Goal: Transaction & Acquisition: Book appointment/travel/reservation

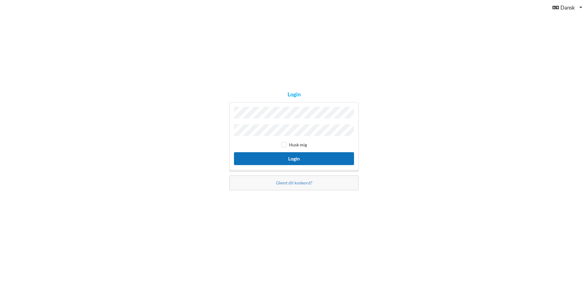
click at [290, 157] on button "Login" at bounding box center [294, 158] width 120 height 13
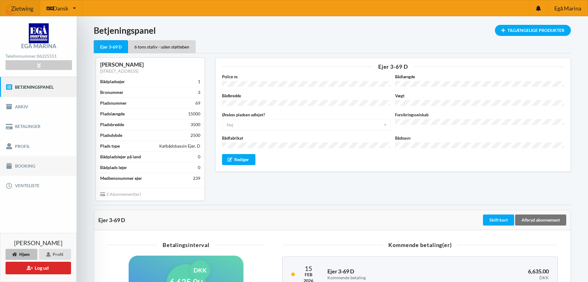
click at [23, 165] on link "Booking" at bounding box center [38, 166] width 77 height 20
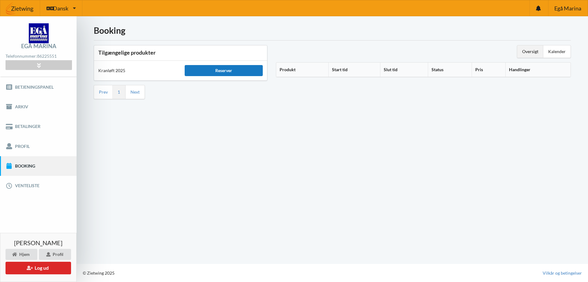
click at [224, 73] on div "Reserver" at bounding box center [224, 70] width 78 height 11
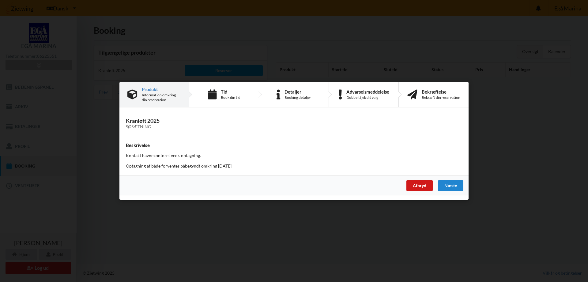
click at [420, 187] on div "Afbryd" at bounding box center [420, 185] width 26 height 11
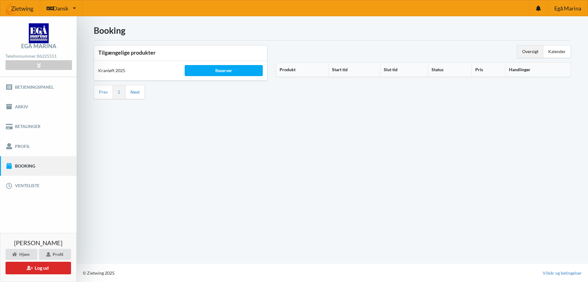
click at [134, 93] on link "Next" at bounding box center [135, 92] width 9 height 6
click at [104, 93] on link "Prev" at bounding box center [103, 92] width 9 height 6
click at [136, 93] on link "Next" at bounding box center [135, 92] width 9 height 6
click at [286, 90] on div "Oversigt Kalender Produkt Start tid Slut tid Status Pris Handlinger" at bounding box center [424, 72] width 304 height 63
click at [530, 50] on div "Oversigt" at bounding box center [531, 51] width 26 height 12
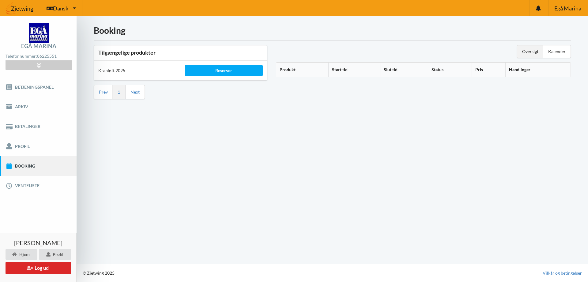
click at [531, 52] on div "Oversigt" at bounding box center [531, 51] width 26 height 12
click at [555, 51] on div "Kalender" at bounding box center [557, 51] width 27 height 12
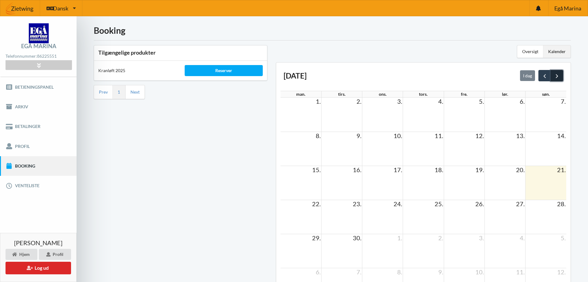
click at [558, 74] on span "next" at bounding box center [557, 76] width 6 height 6
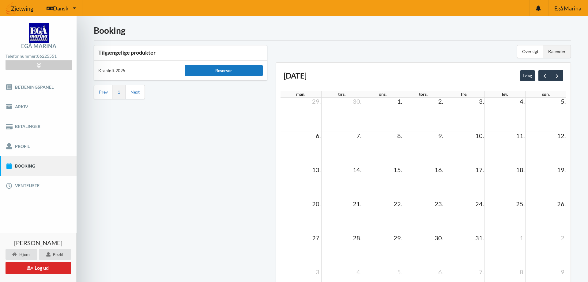
click at [231, 72] on div "Reserver" at bounding box center [224, 70] width 78 height 11
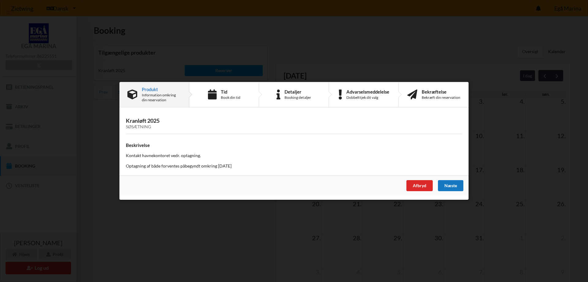
click at [454, 184] on div "Næste" at bounding box center [450, 185] width 25 height 11
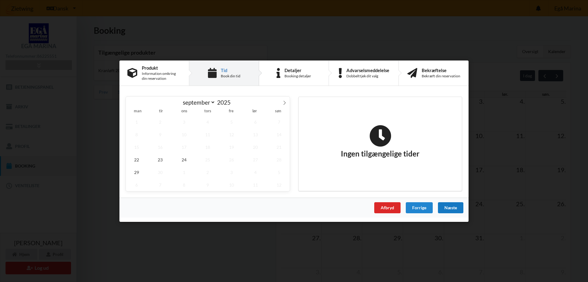
click at [453, 206] on div "Næste" at bounding box center [450, 207] width 25 height 11
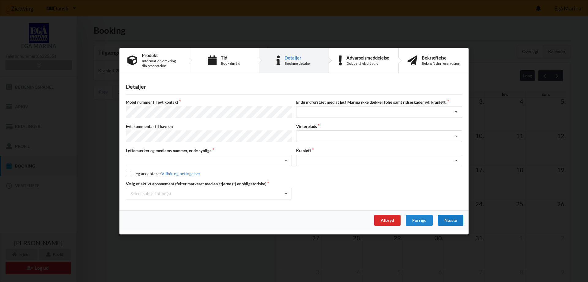
click at [449, 218] on div "Næste" at bounding box center [450, 219] width 25 height 11
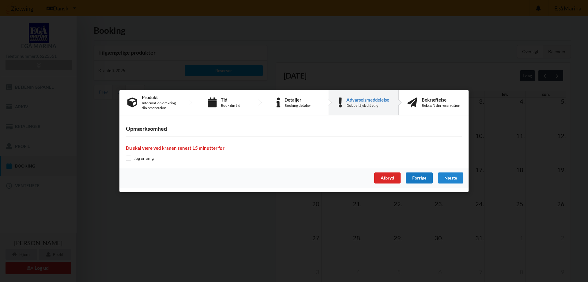
click at [415, 179] on div "Forrige" at bounding box center [419, 177] width 27 height 11
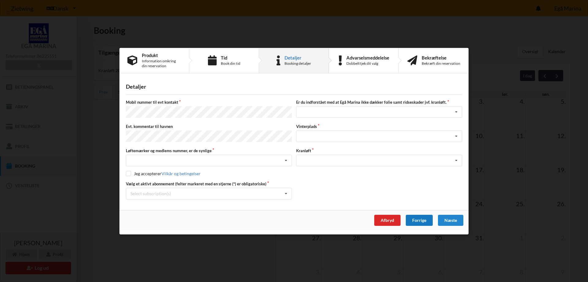
click at [416, 218] on div "Forrige" at bounding box center [419, 219] width 27 height 11
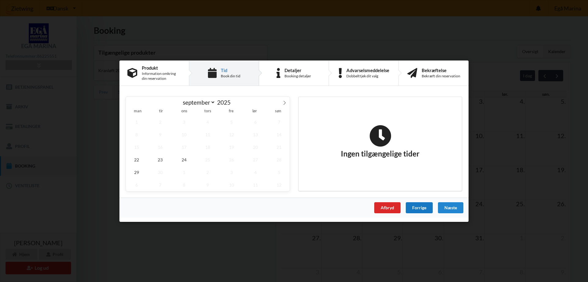
click at [417, 207] on div "Forrige" at bounding box center [419, 207] width 27 height 11
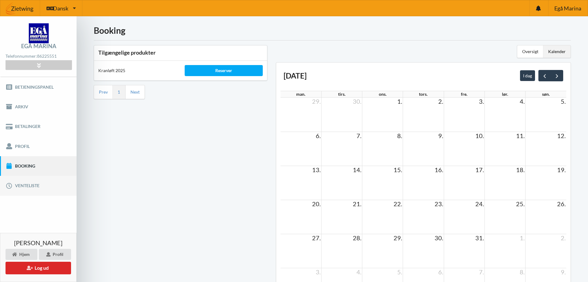
click at [28, 184] on link "Venteliste" at bounding box center [38, 186] width 77 height 20
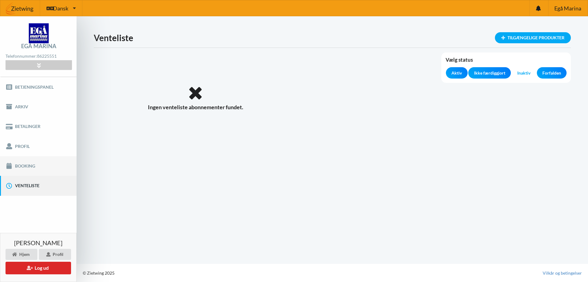
click at [30, 165] on link "Booking" at bounding box center [38, 166] width 77 height 20
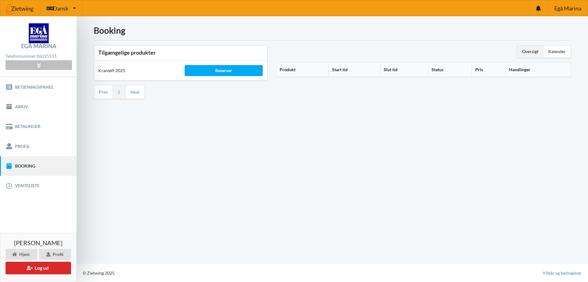
click at [38, 66] on icon at bounding box center [38, 65] width 7 height 5
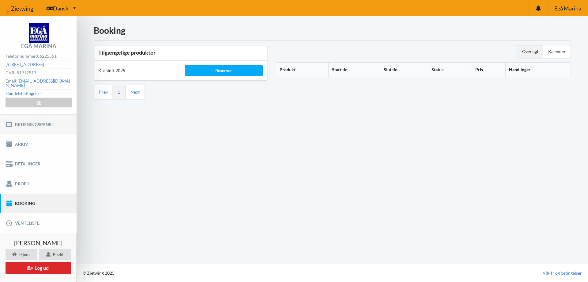
click at [36, 119] on link "Betjeningspanel" at bounding box center [38, 124] width 77 height 20
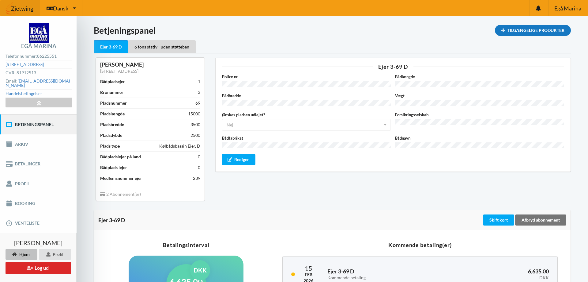
click at [513, 30] on div "Tilgængelige Produkter" at bounding box center [533, 30] width 76 height 11
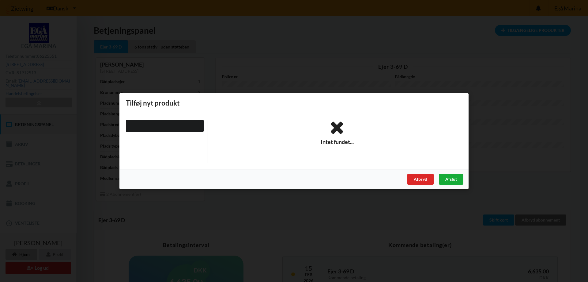
click at [451, 179] on div "Afslut" at bounding box center [451, 178] width 25 height 11
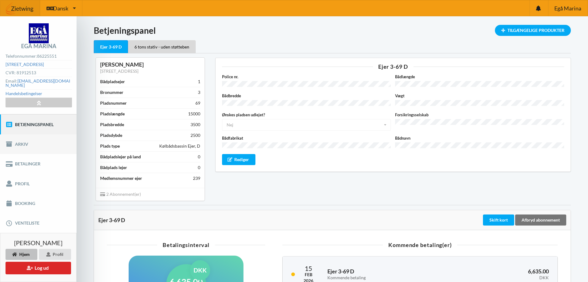
click at [23, 141] on link "Arkiv" at bounding box center [38, 144] width 77 height 20
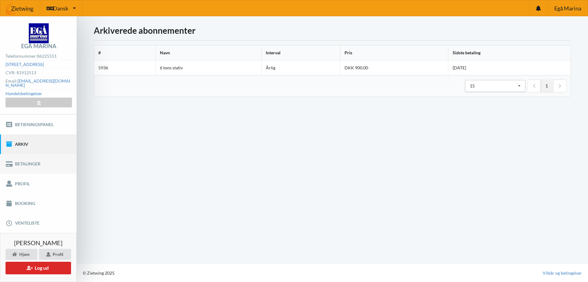
click at [27, 159] on link "Betalinger" at bounding box center [38, 164] width 77 height 20
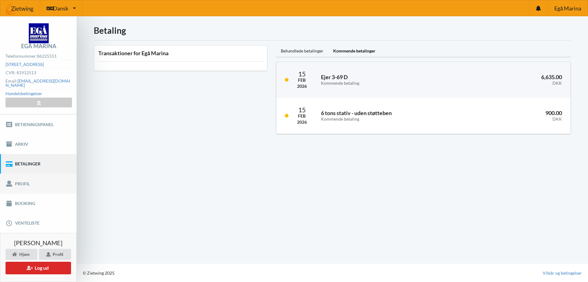
click at [24, 178] on link "Profil" at bounding box center [38, 183] width 77 height 20
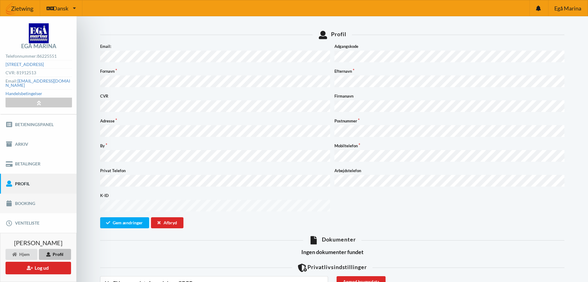
click at [28, 199] on link "Booking" at bounding box center [38, 203] width 77 height 20
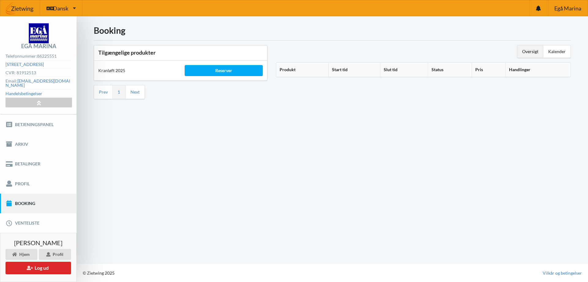
click at [529, 50] on div "Oversigt" at bounding box center [531, 51] width 26 height 12
click at [530, 53] on div "Oversigt" at bounding box center [531, 51] width 26 height 12
click at [558, 51] on div "Kalender" at bounding box center [557, 51] width 27 height 12
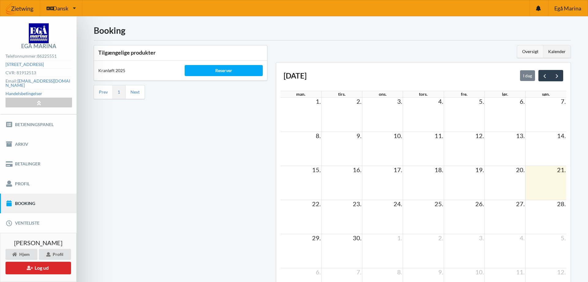
click at [532, 51] on div "Oversigt" at bounding box center [531, 51] width 26 height 12
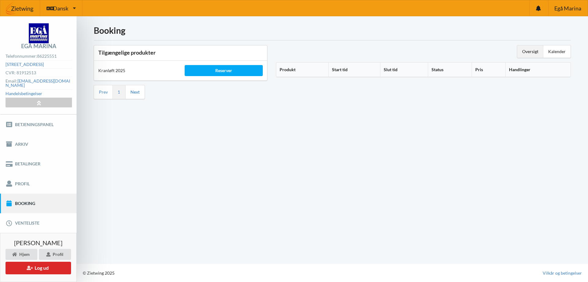
click at [136, 92] on link "Next" at bounding box center [135, 92] width 9 height 6
click at [106, 93] on link "Prev" at bounding box center [103, 92] width 9 height 6
click at [225, 72] on div "Reserver" at bounding box center [224, 70] width 78 height 11
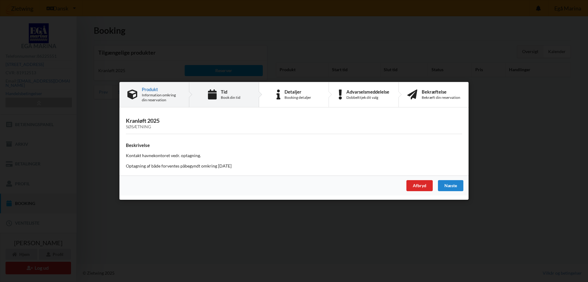
click at [226, 95] on div "Book din tid" at bounding box center [231, 97] width 20 height 5
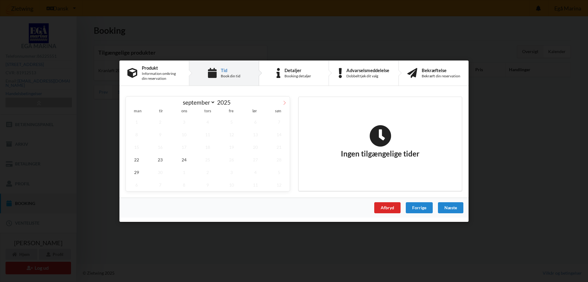
click at [285, 103] on icon at bounding box center [285, 102] width 4 height 4
click at [210, 159] on span "23" at bounding box center [207, 159] width 21 height 13
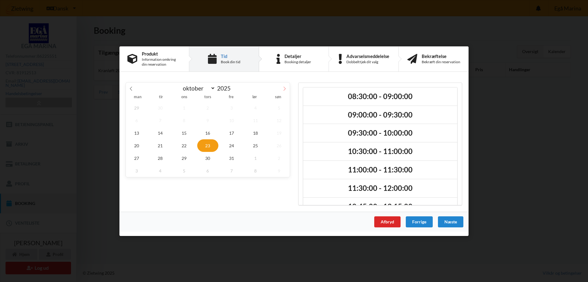
click at [284, 88] on icon at bounding box center [285, 88] width 4 height 4
click at [133, 89] on span at bounding box center [131, 87] width 10 height 10
click at [131, 88] on icon at bounding box center [131, 88] width 4 height 4
click at [285, 87] on icon at bounding box center [285, 88] width 4 height 4
select select "9"
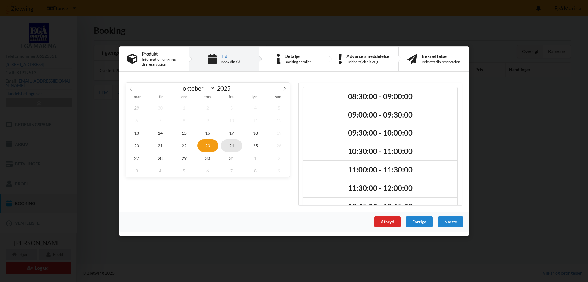
click at [233, 145] on span "24" at bounding box center [231, 145] width 21 height 13
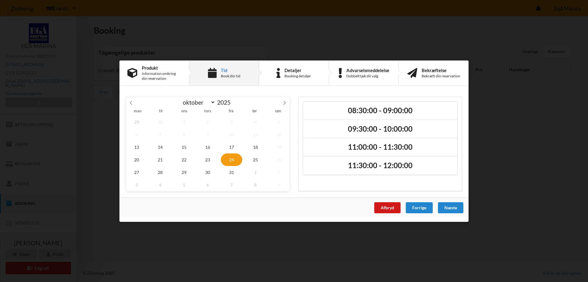
click at [391, 210] on div "Afbryd" at bounding box center [387, 207] width 26 height 11
